Goal: Information Seeking & Learning: Learn about a topic

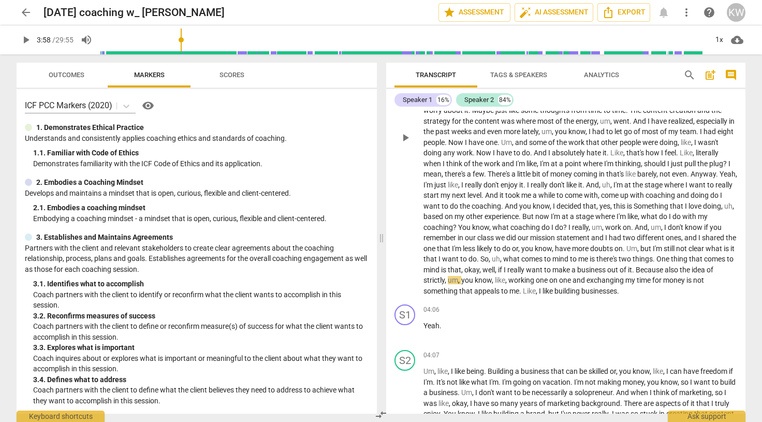
scroll to position [380, 0]
click at [403, 143] on span "play_arrow" at bounding box center [405, 138] width 12 height 12
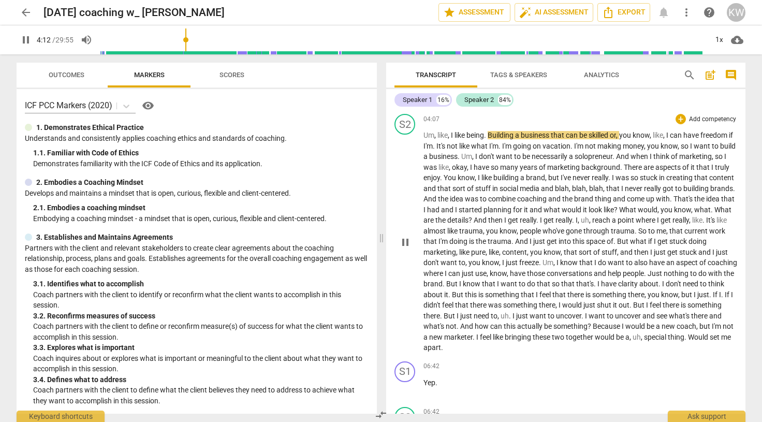
scroll to position [619, 0]
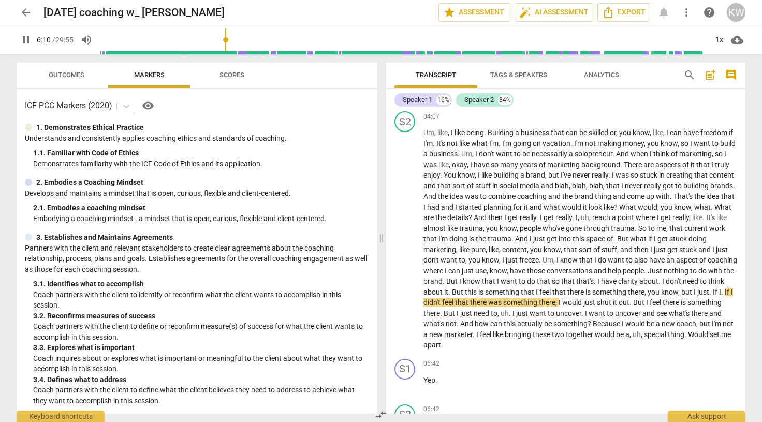
drag, startPoint x: 190, startPoint y: 39, endPoint x: 227, endPoint y: 44, distance: 37.7
click at [227, 44] on input "range" at bounding box center [403, 39] width 607 height 33
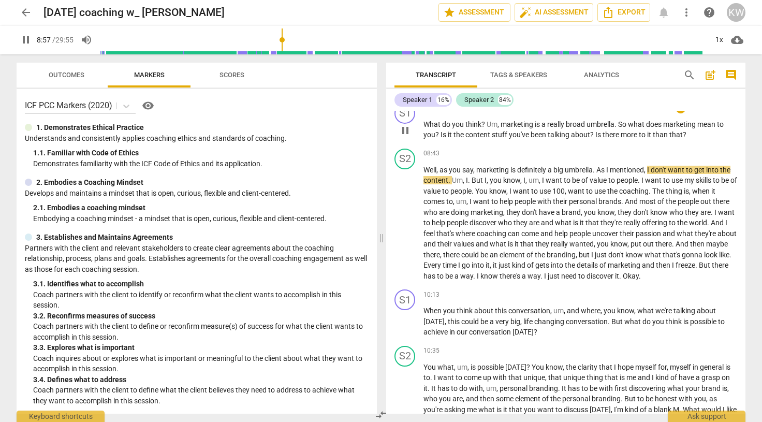
scroll to position [1309, 0]
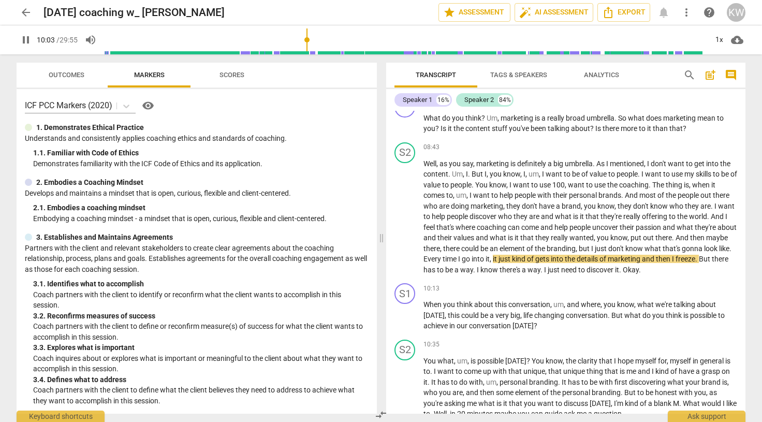
drag, startPoint x: 285, startPoint y: 39, endPoint x: 308, endPoint y: 44, distance: 23.8
click at [308, 44] on input "range" at bounding box center [405, 39] width 603 height 33
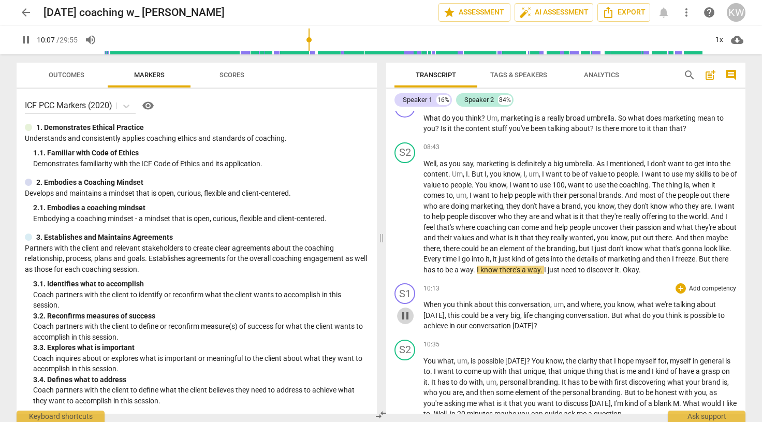
click at [409, 322] on span "pause" at bounding box center [405, 315] width 12 height 12
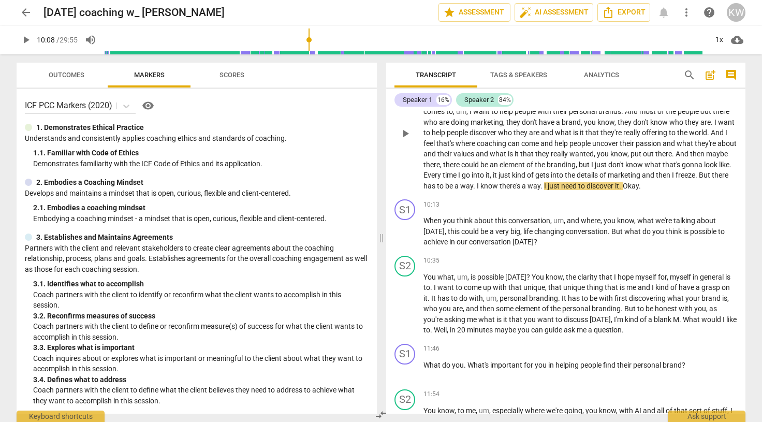
scroll to position [1399, 0]
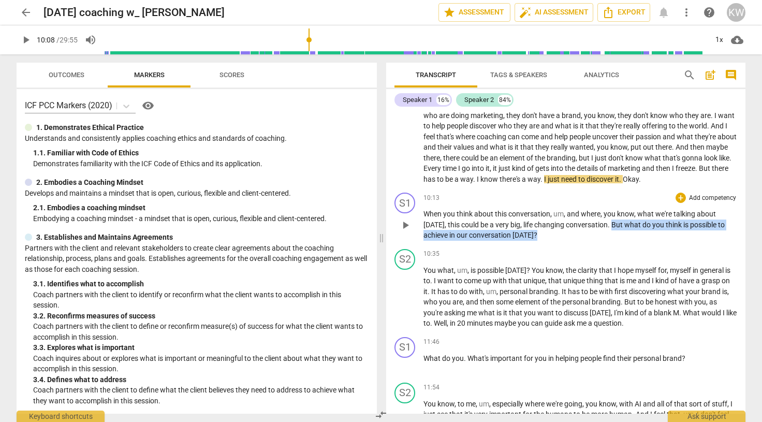
drag, startPoint x: 609, startPoint y: 237, endPoint x: 603, endPoint y: 242, distance: 8.2
click at [603, 241] on p "When you think about this conversation , um , and where , you know , what we're…" at bounding box center [579, 224] width 313 height 32
copy p "But what do you think is possible to achieve in our conversation [DATE] ?"
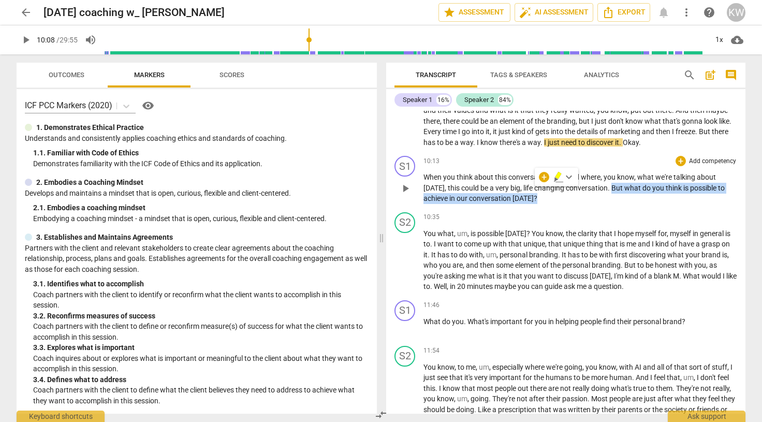
scroll to position [1455, 0]
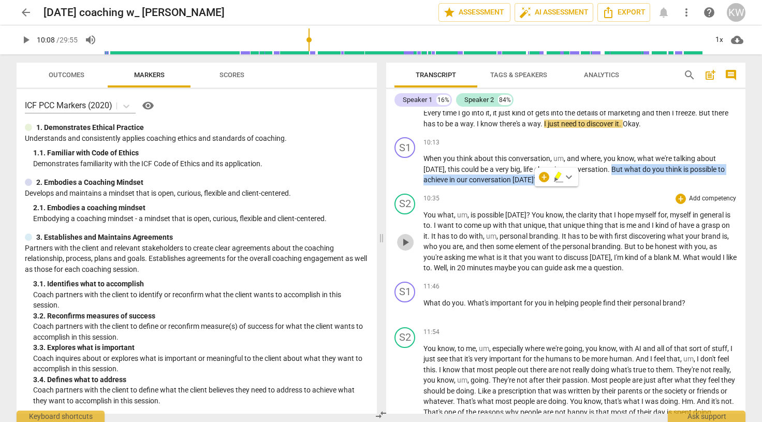
click at [407, 248] on span "play_arrow" at bounding box center [405, 242] width 12 height 12
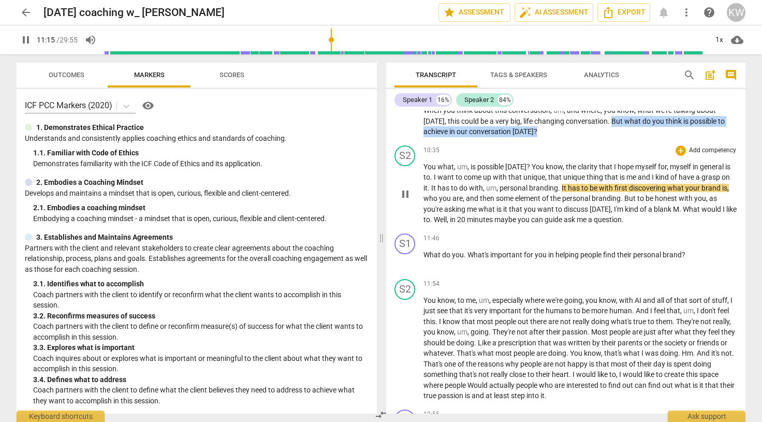
scroll to position [1507, 0]
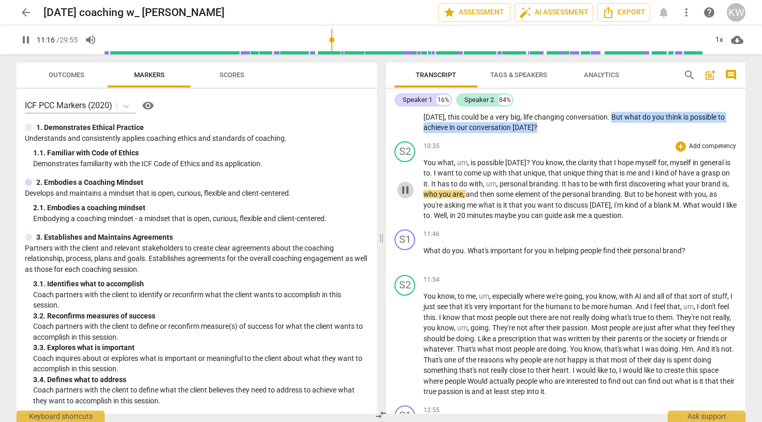
click at [408, 196] on span "pause" at bounding box center [405, 190] width 12 height 12
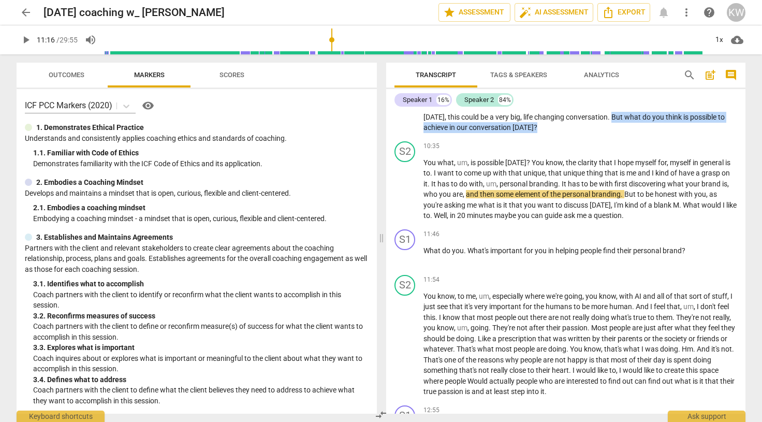
click at [25, 39] on span "play_arrow" at bounding box center [26, 40] width 12 height 12
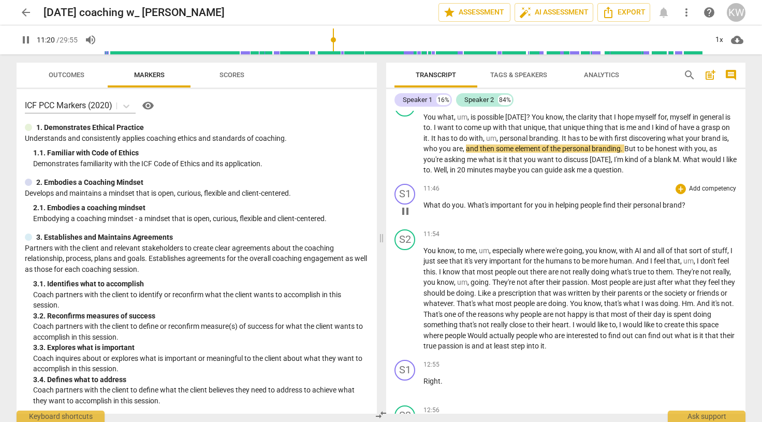
scroll to position [1558, 0]
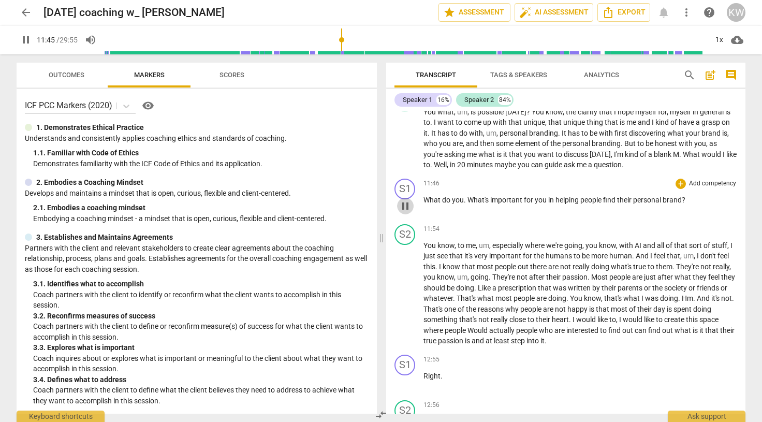
click at [404, 212] on span "pause" at bounding box center [405, 206] width 12 height 12
type input "705"
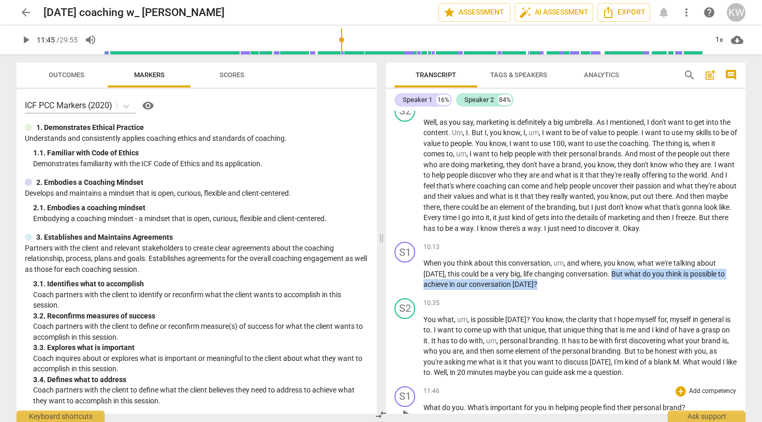
scroll to position [1337, 0]
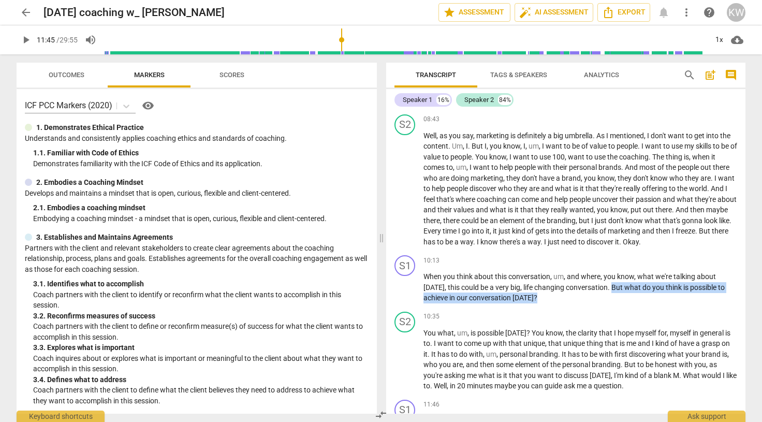
click at [689, 74] on span "search" at bounding box center [689, 75] width 12 height 12
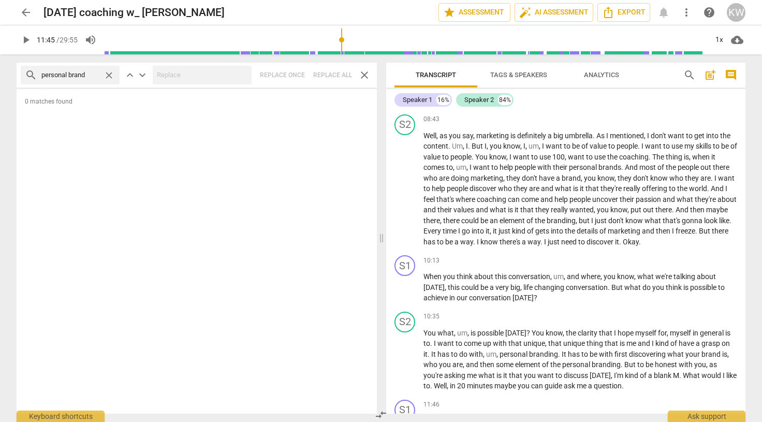
type input "personal brand"
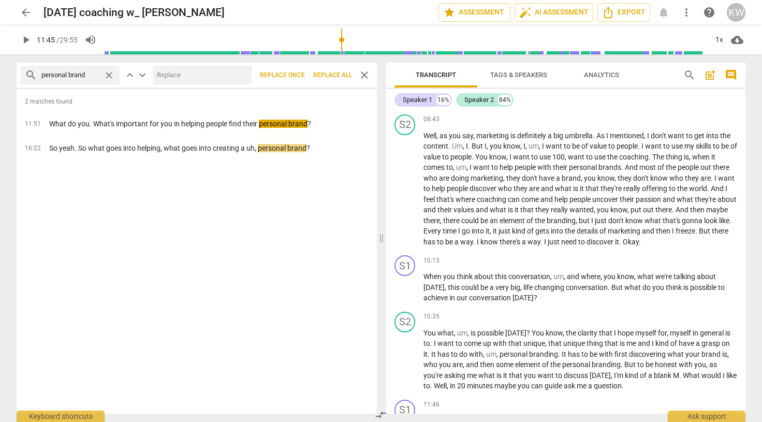
click at [191, 71] on input "text" at bounding box center [200, 75] width 95 height 17
click at [110, 75] on span "close" at bounding box center [108, 75] width 11 height 11
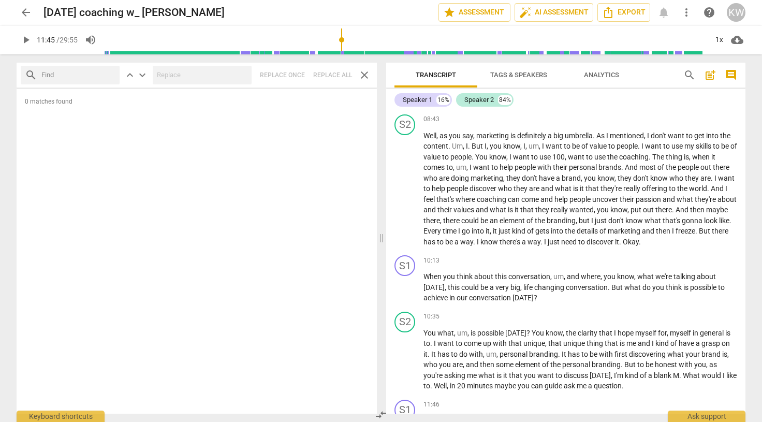
click at [49, 70] on input "text" at bounding box center [78, 75] width 74 height 17
type input "brand"
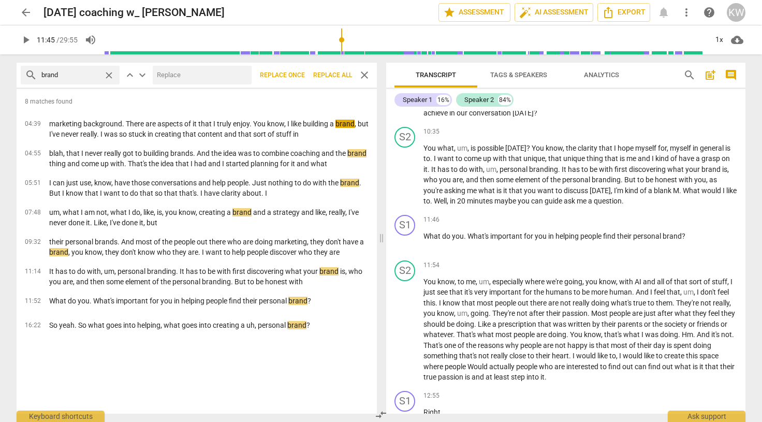
scroll to position [1525, 0]
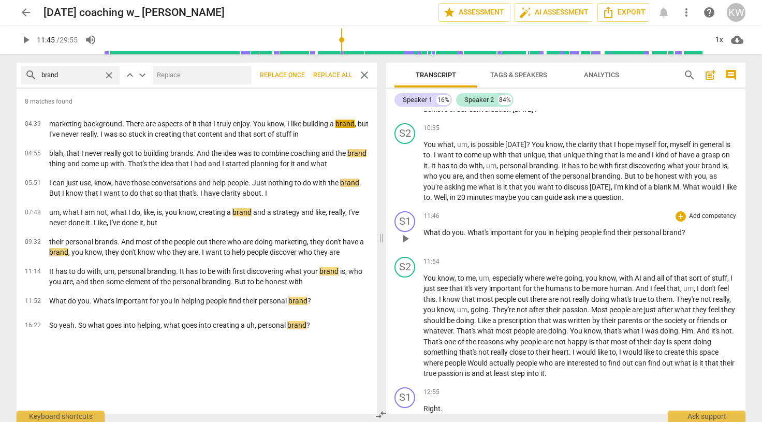
click at [406, 245] on span "play_arrow" at bounding box center [405, 238] width 12 height 12
click at [405, 245] on span "pause" at bounding box center [405, 238] width 12 height 12
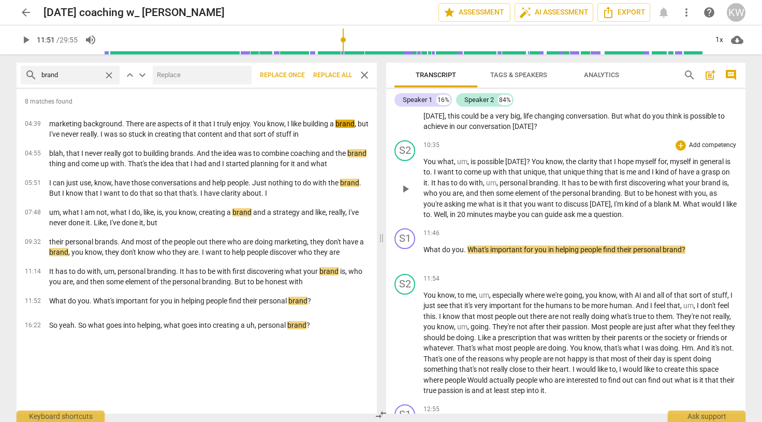
scroll to position [1505, 0]
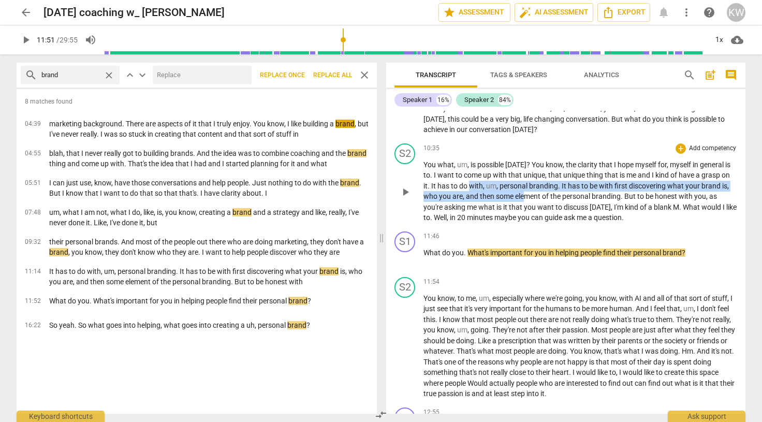
drag, startPoint x: 469, startPoint y: 197, endPoint x: 526, endPoint y: 202, distance: 57.1
click at [526, 202] on p "You what , um , is possible [DATE] ? You know , the clarity that I hope myself …" at bounding box center [579, 191] width 313 height 64
click at [526, 200] on span "element" at bounding box center [528, 196] width 27 height 8
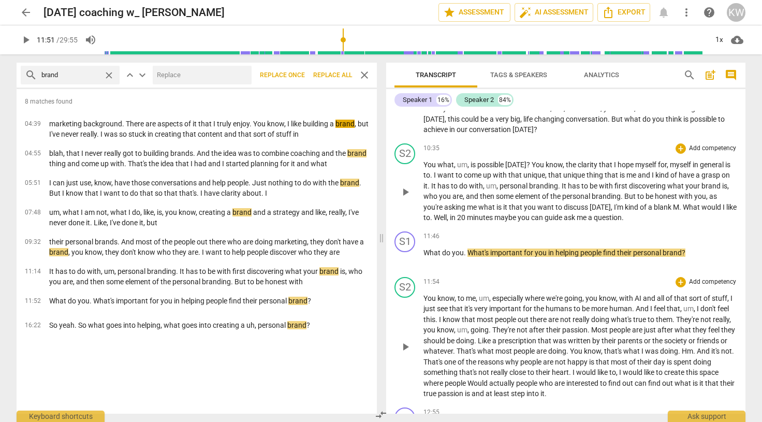
scroll to position [1552, 0]
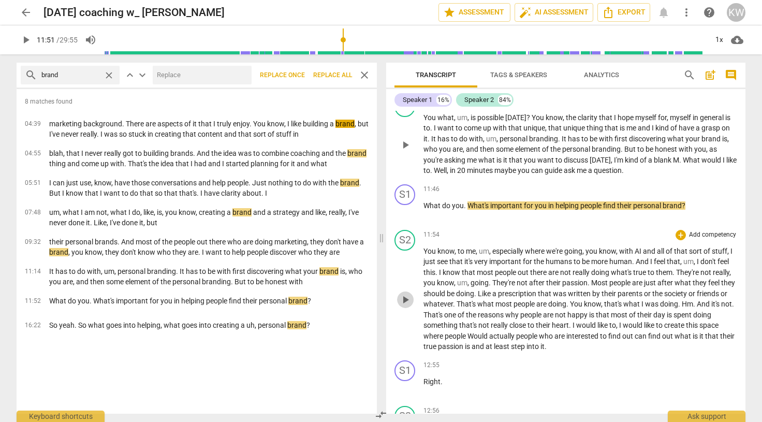
click at [410, 306] on span "play_arrow" at bounding box center [405, 299] width 12 height 12
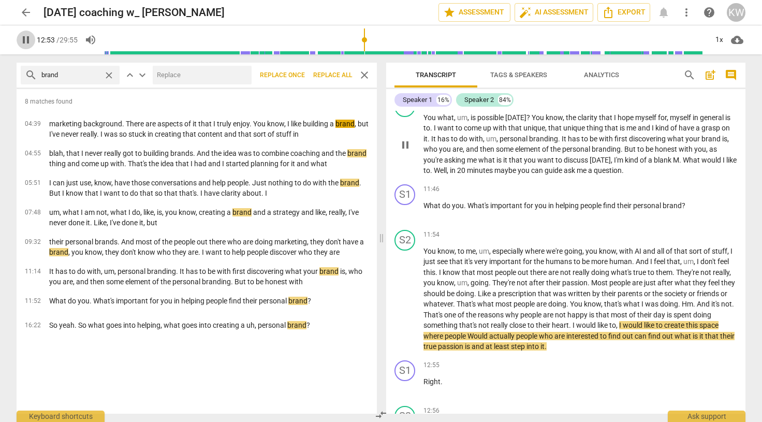
click at [21, 42] on span "pause" at bounding box center [26, 40] width 12 height 12
click at [22, 40] on span "play_arrow" at bounding box center [26, 40] width 12 height 12
click at [363, 74] on span "close" at bounding box center [364, 75] width 12 height 12
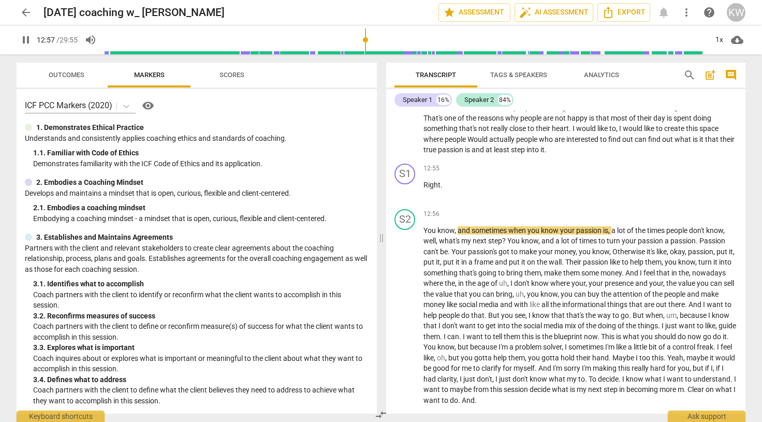
scroll to position [1921, 0]
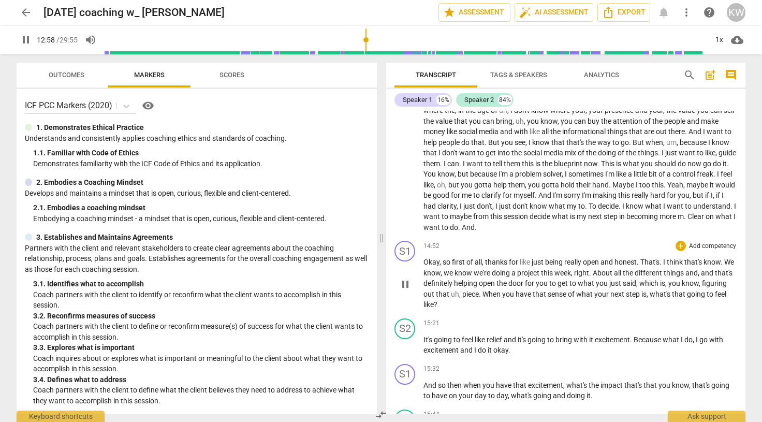
click at [407, 290] on span "pause" at bounding box center [405, 284] width 12 height 12
click at [407, 290] on span "play_arrow" at bounding box center [405, 284] width 12 height 12
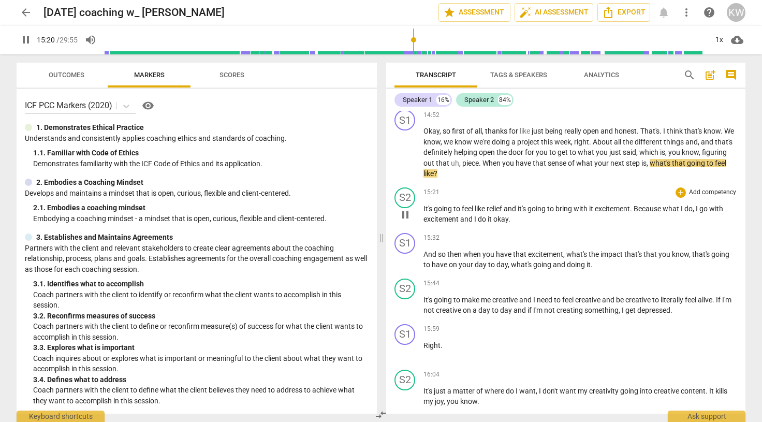
scroll to position [2055, 0]
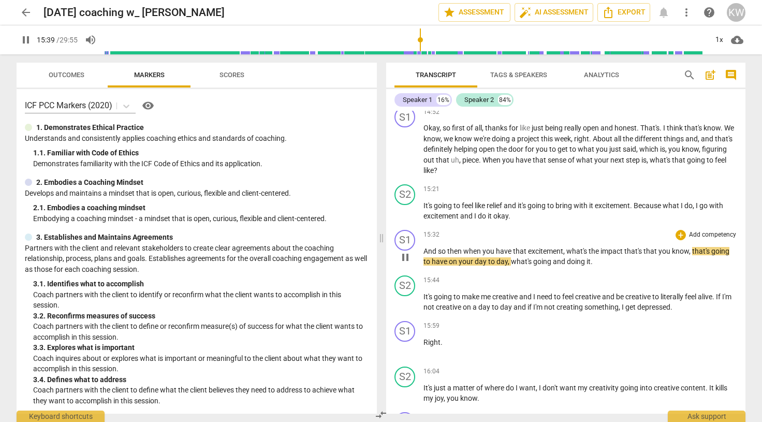
click at [406, 263] on span "pause" at bounding box center [405, 257] width 12 height 12
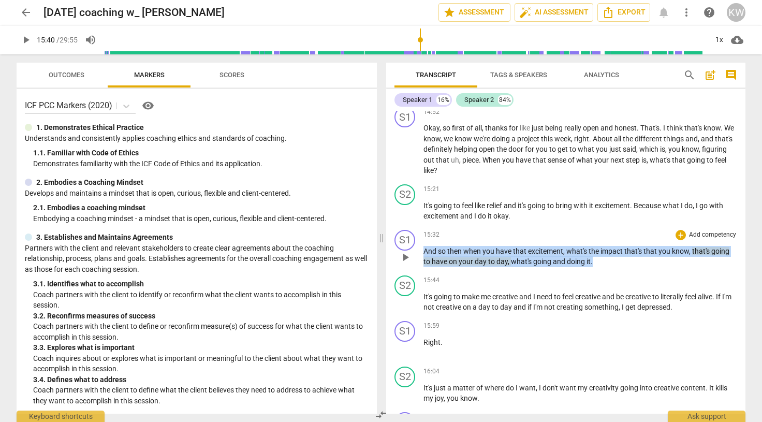
drag, startPoint x: 596, startPoint y: 273, endPoint x: 448, endPoint y: 252, distance: 149.8
click at [448, 252] on div "15:32 + Add competency keyboard_arrow_right And so then when you have that exci…" at bounding box center [579, 248] width 313 height 37
copy p "And so then when you have that excitement , what's the impact that's that you k…"
click at [404, 309] on span "play_arrow" at bounding box center [405, 302] width 12 height 12
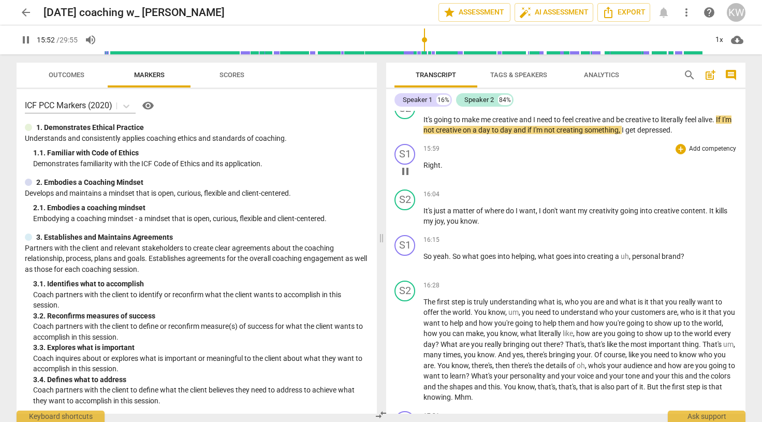
scroll to position [2238, 0]
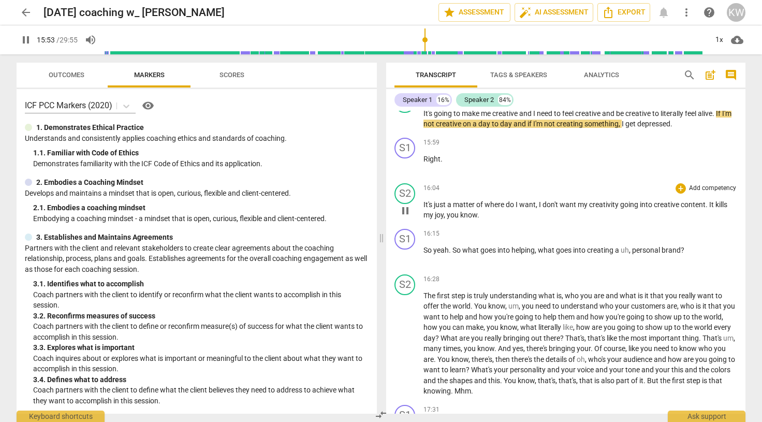
click at [405, 217] on span "pause" at bounding box center [405, 210] width 12 height 12
click at [405, 217] on span "play_arrow" at bounding box center [405, 210] width 12 height 12
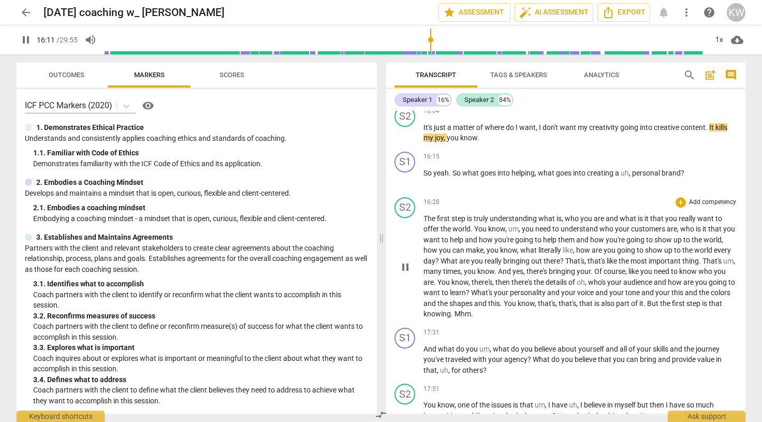
scroll to position [2324, 0]
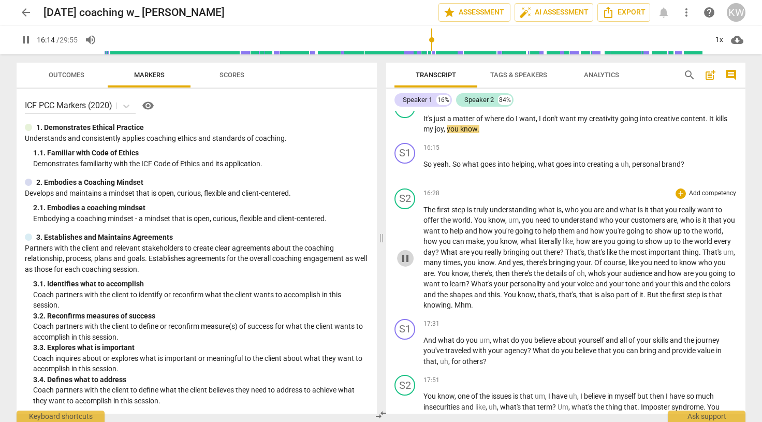
click at [401, 264] on span "pause" at bounding box center [405, 258] width 12 height 12
click at [401, 264] on span "play_arrow" at bounding box center [405, 258] width 12 height 12
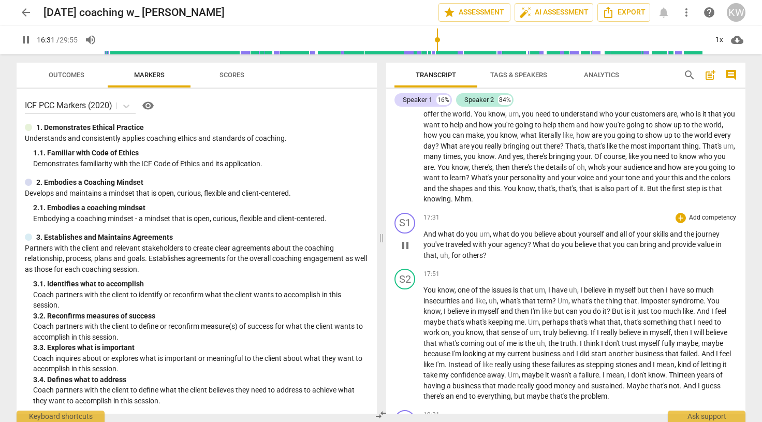
scroll to position [2432, 0]
click at [408, 249] on span "pause" at bounding box center [405, 243] width 12 height 12
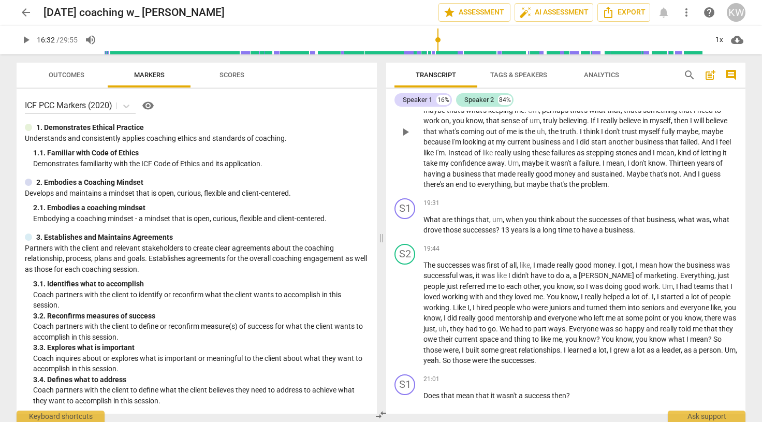
scroll to position [2647, 0]
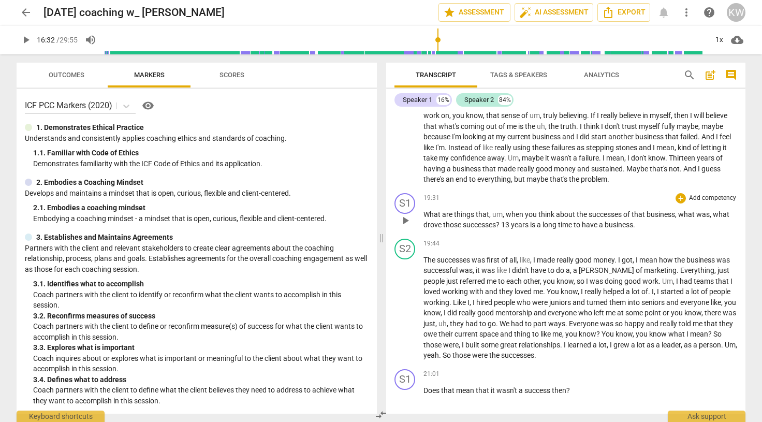
click at [406, 227] on span "play_arrow" at bounding box center [405, 220] width 12 height 12
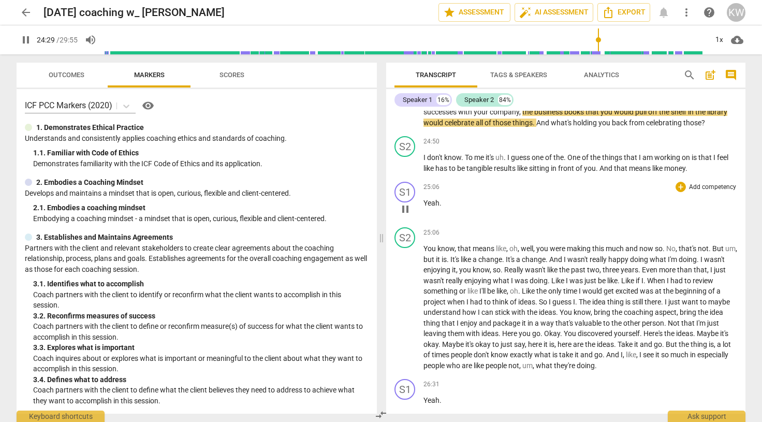
scroll to position [3476, 0]
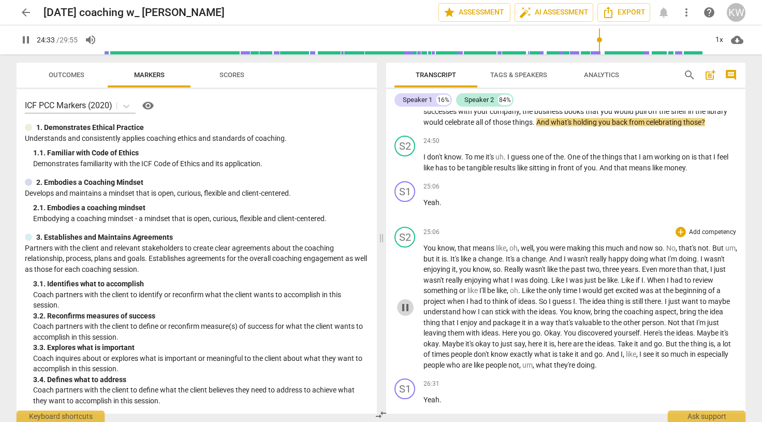
click at [402, 313] on span "pause" at bounding box center [405, 307] width 12 height 12
click at [402, 313] on span "play_arrow" at bounding box center [405, 307] width 12 height 12
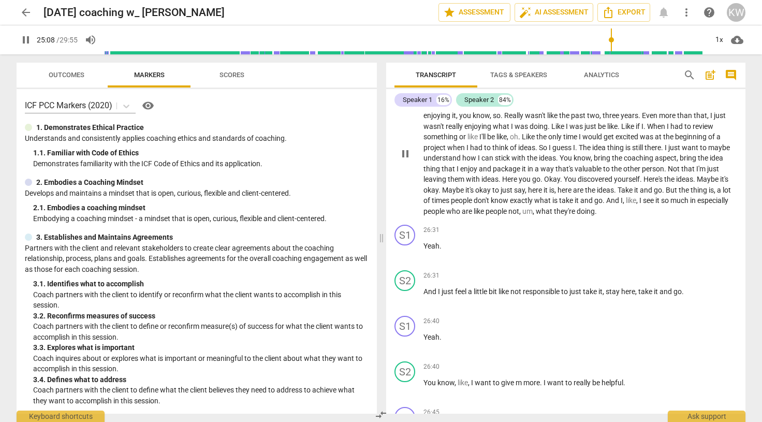
scroll to position [3631, 0]
click at [404, 303] on span "pause" at bounding box center [405, 297] width 12 height 12
click at [404, 303] on span "play_arrow" at bounding box center [405, 297] width 12 height 12
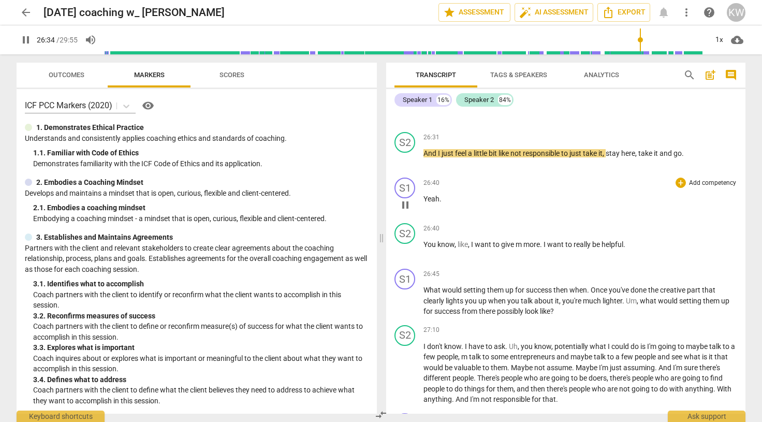
scroll to position [3769, 0]
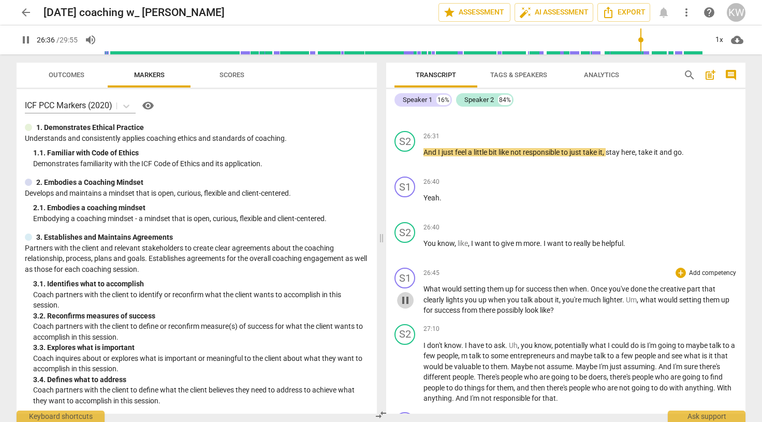
click at [405, 306] on span "pause" at bounding box center [405, 300] width 12 height 12
click at [405, 306] on span "play_arrow" at bounding box center [405, 300] width 12 height 12
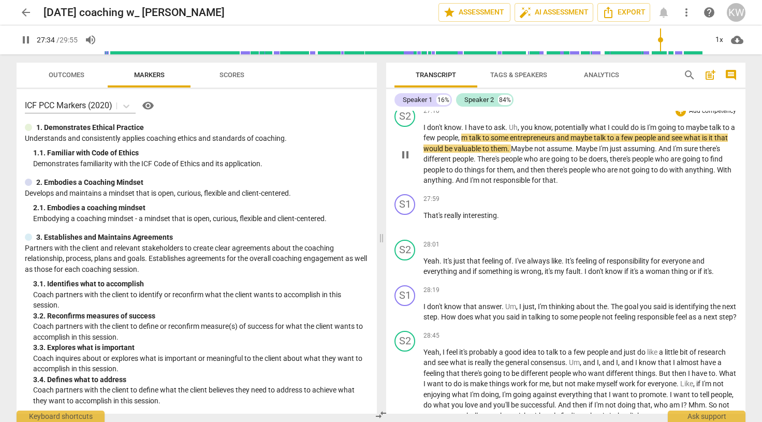
scroll to position [3995, 0]
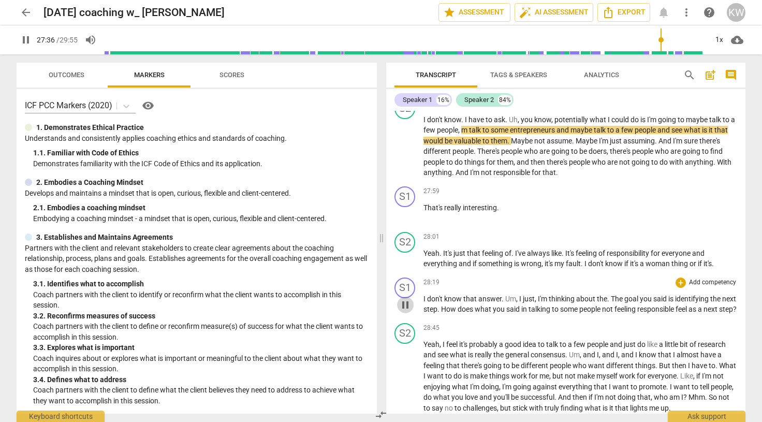
click at [404, 311] on span "pause" at bounding box center [405, 304] width 12 height 12
click at [404, 311] on span "play_arrow" at bounding box center [405, 304] width 12 height 12
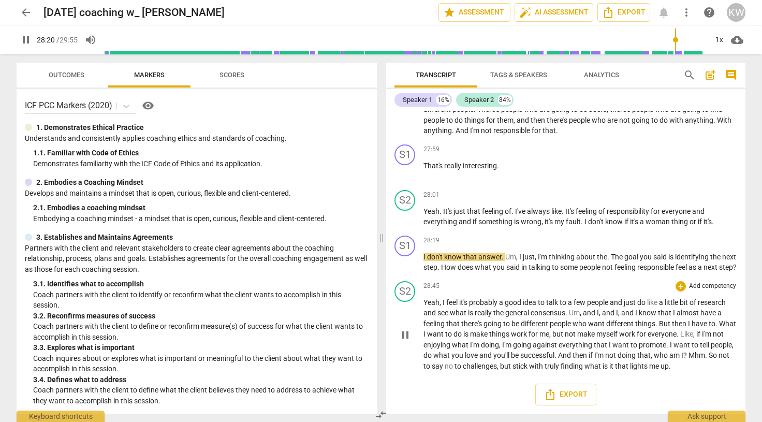
scroll to position [4068, 0]
click at [405, 211] on span "pause" at bounding box center [405, 217] width 12 height 12
click at [405, 211] on span "play_arrow" at bounding box center [405, 217] width 12 height 12
click at [403, 266] on span "pause" at bounding box center [405, 263] width 12 height 12
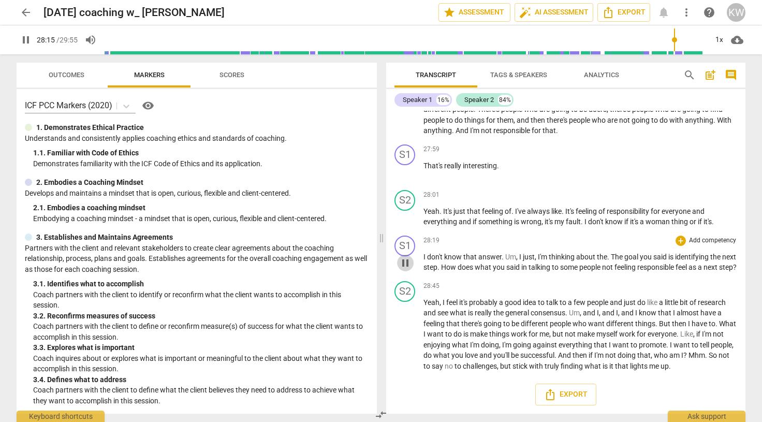
type input "1696"
